Goal: Information Seeking & Learning: Understand process/instructions

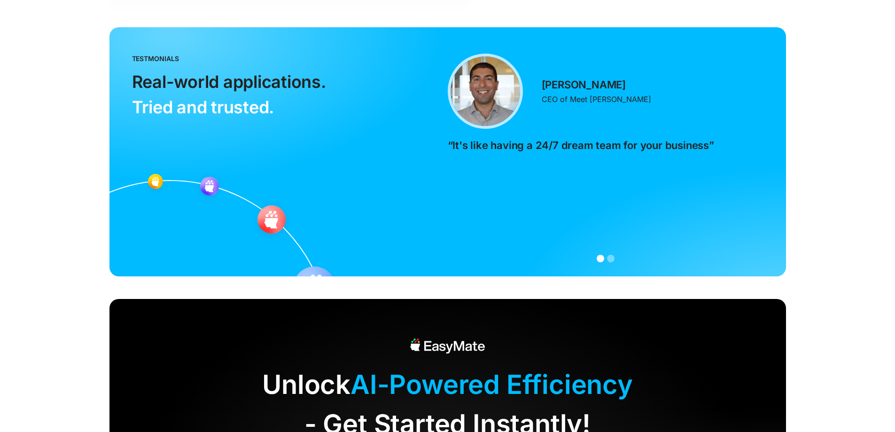
scroll to position [2242, 0]
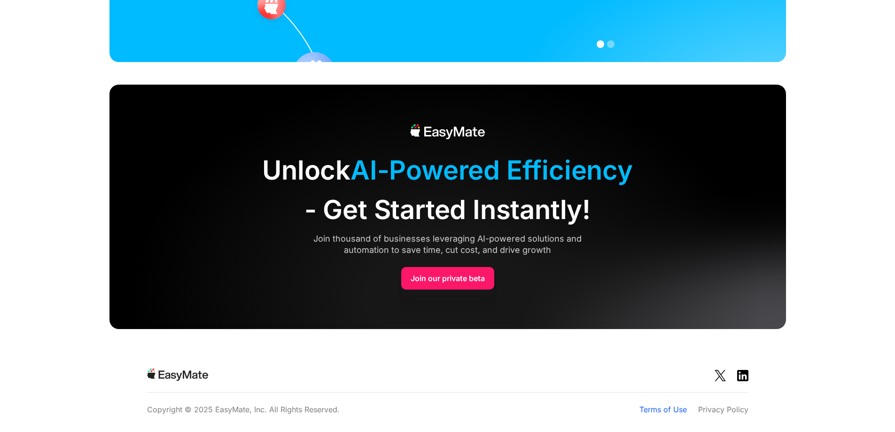
click at [654, 408] on link "Terms of Use" at bounding box center [662, 408] width 47 height 11
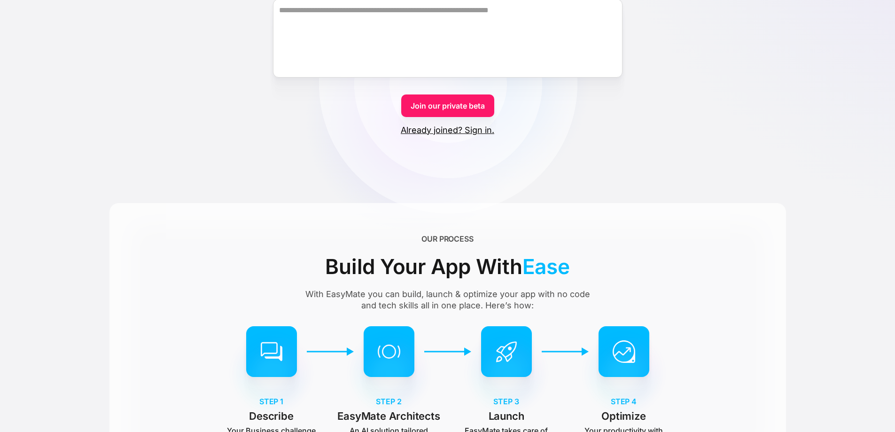
scroll to position [0, 0]
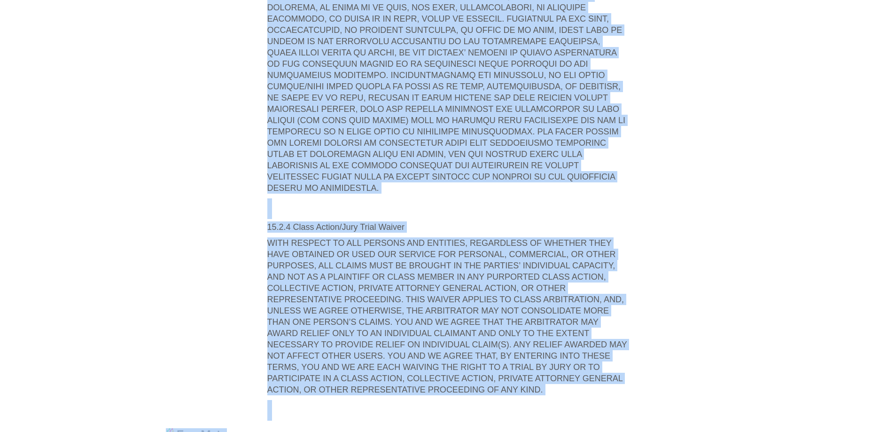
scroll to position [8378, 0]
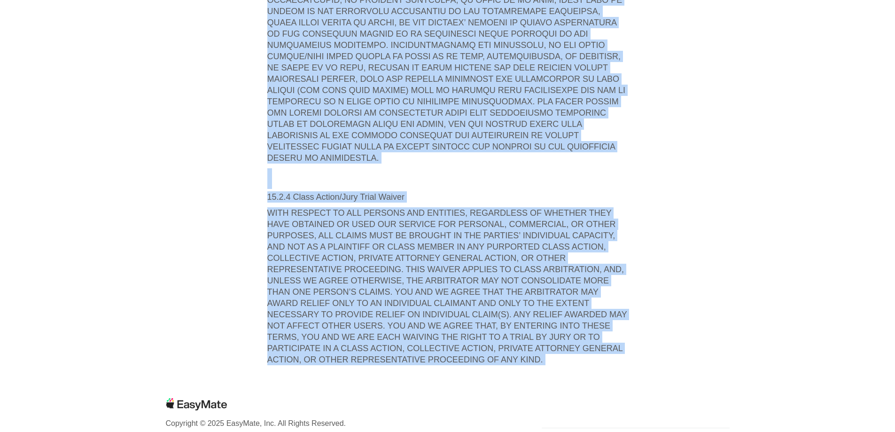
drag, startPoint x: 312, startPoint y: 260, endPoint x: 552, endPoint y: 332, distance: 250.9
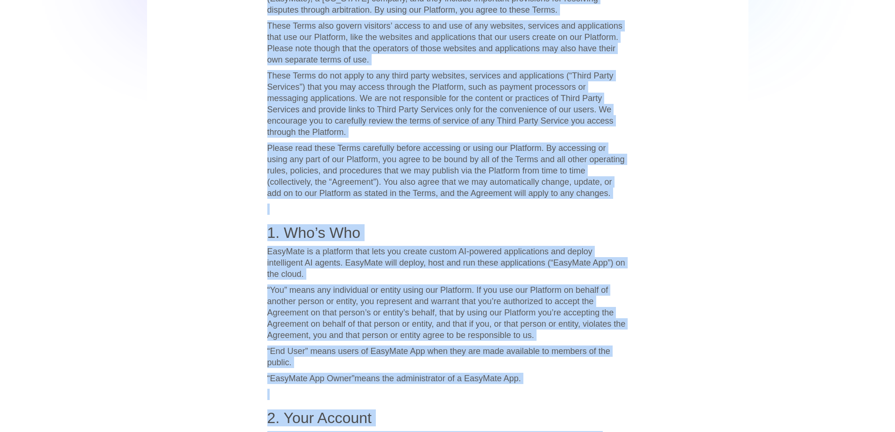
scroll to position [0, 0]
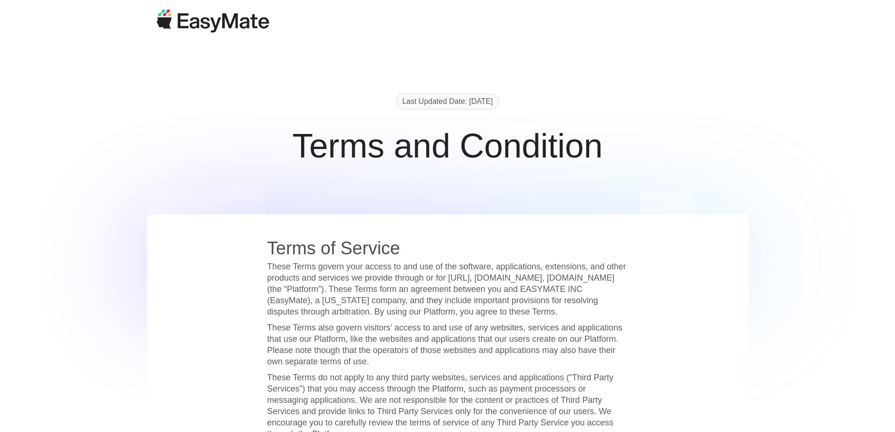
click at [455, 143] on h1 "Terms and Condition" at bounding box center [447, 145] width 310 height 39
click at [206, 26] on img at bounding box center [212, 20] width 113 height 23
click at [220, 24] on img at bounding box center [212, 20] width 113 height 23
